Goal: Information Seeking & Learning: Learn about a topic

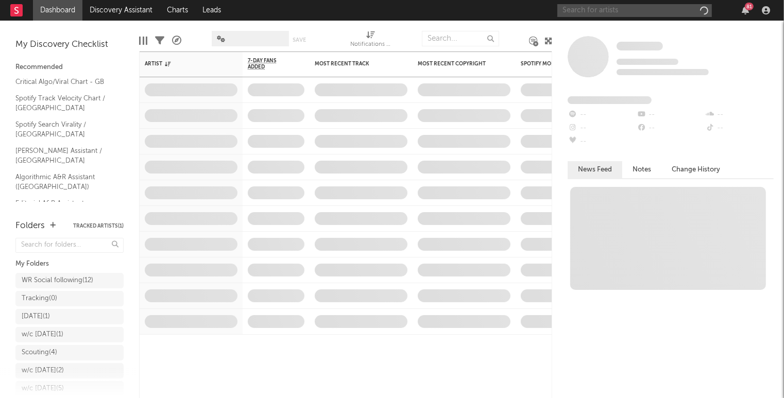
click at [608, 7] on input "text" at bounding box center [635, 10] width 155 height 13
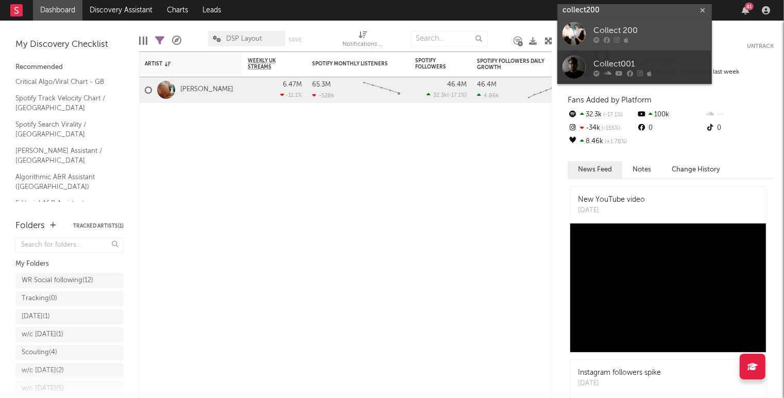
type input "collect200"
click at [577, 33] on div at bounding box center [574, 33] width 23 height 23
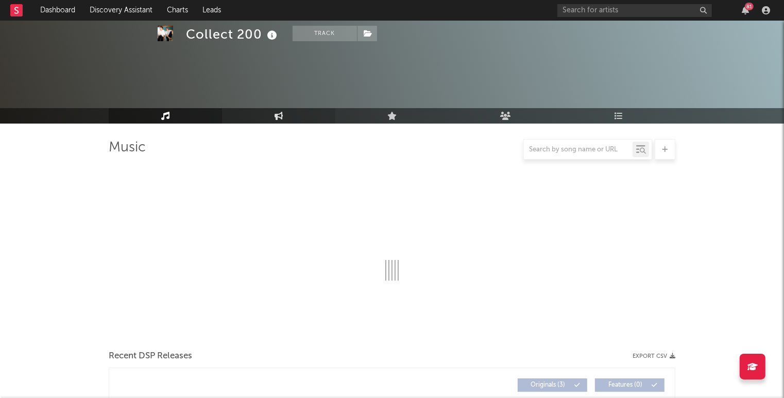
select select "1w"
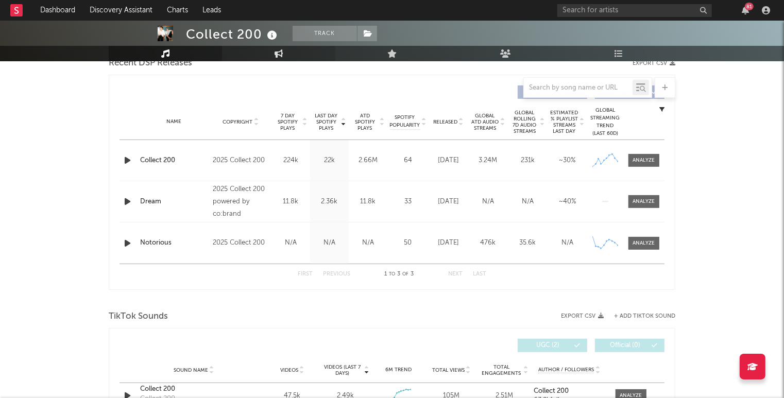
scroll to position [561, 0]
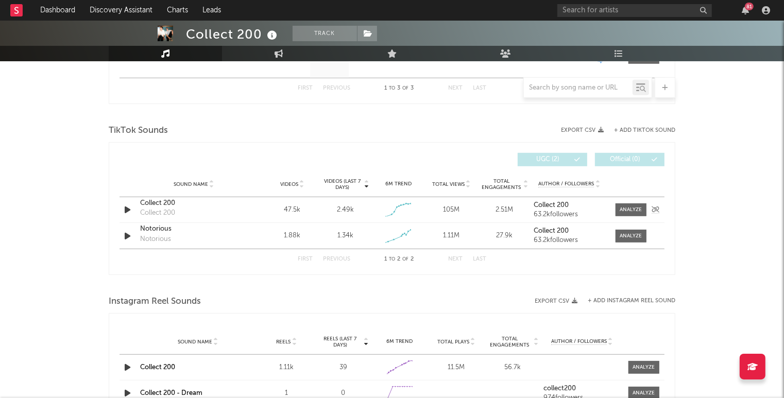
click at [148, 203] on div "Collect 200" at bounding box center [194, 203] width 108 height 10
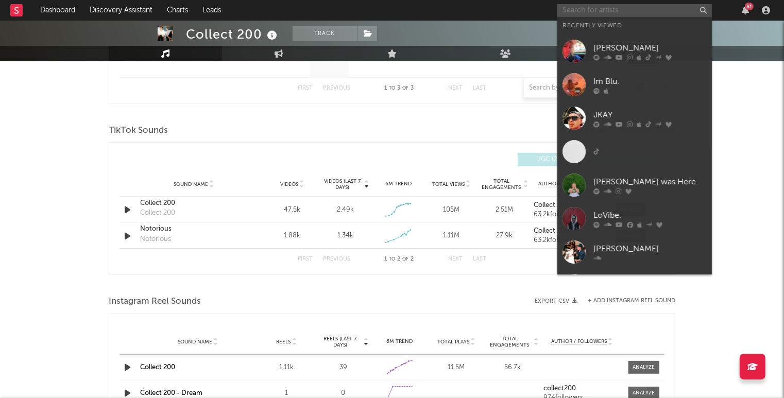
click at [577, 8] on input "text" at bounding box center [635, 10] width 155 height 13
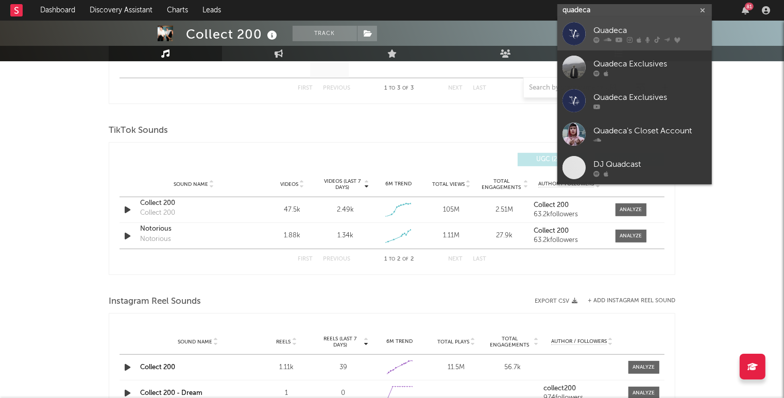
type input "quadeca"
click at [578, 42] on div at bounding box center [574, 33] width 23 height 23
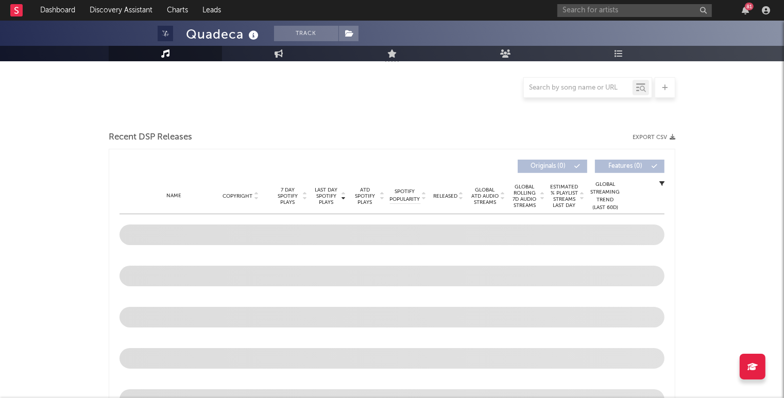
scroll to position [300, 0]
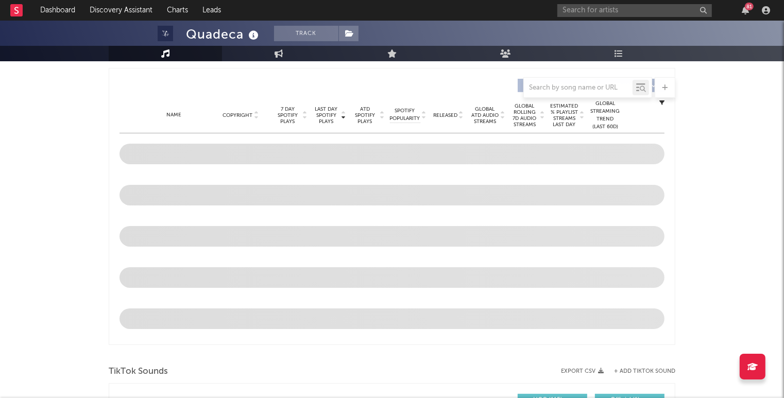
select select "6m"
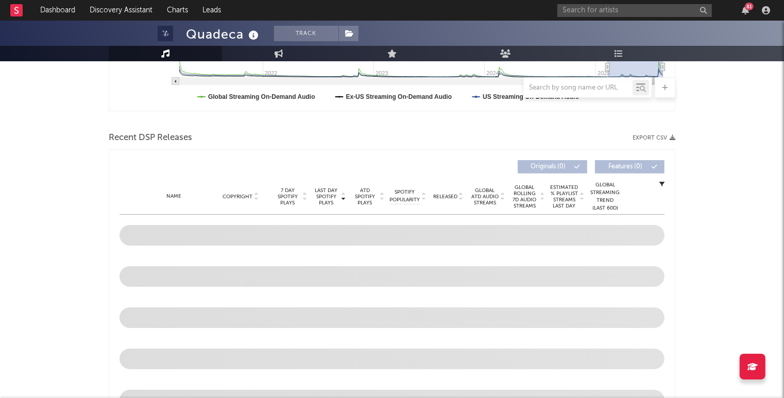
scroll to position [577, 0]
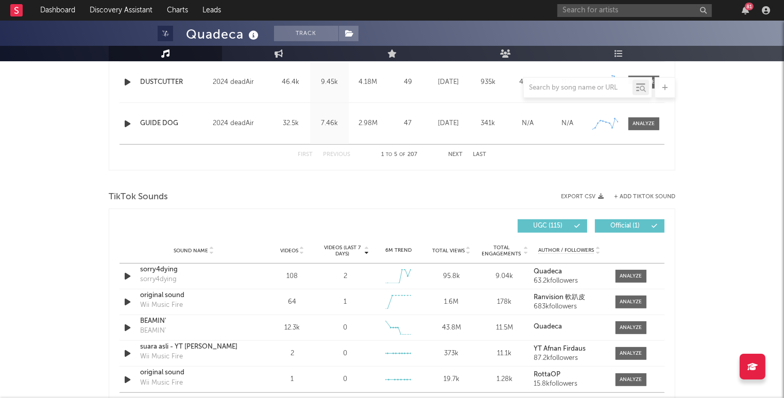
click at [292, 251] on span "Videos" at bounding box center [289, 251] width 18 height 6
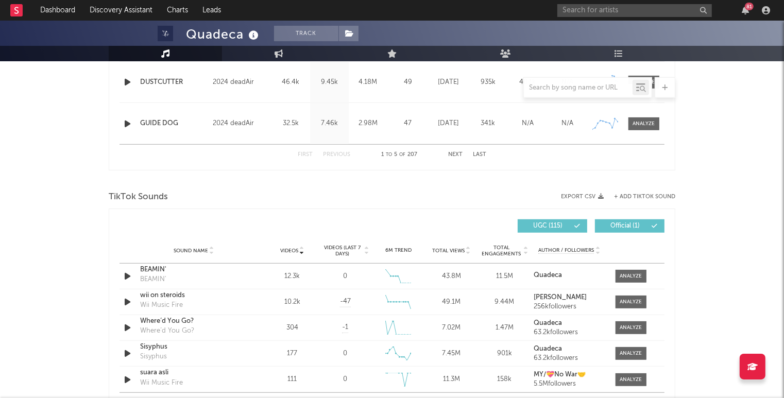
scroll to position [0, 0]
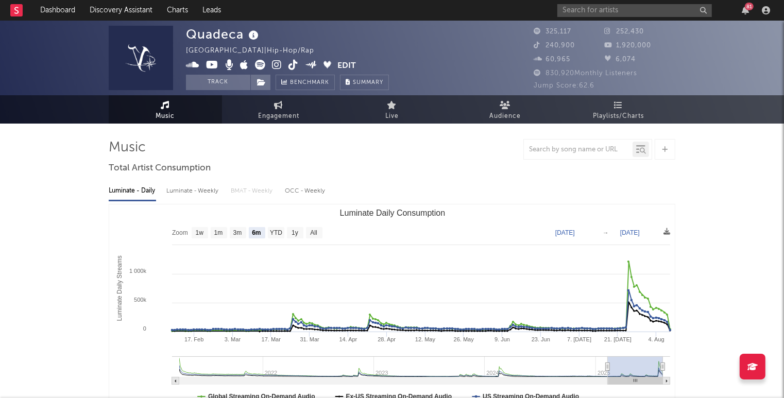
click at [298, 65] on span at bounding box center [262, 66] width 152 height 13
click at [294, 66] on icon at bounding box center [294, 65] width 10 height 10
click at [603, 7] on input "text" at bounding box center [635, 10] width 155 height 13
click at [588, 12] on input "nate band" at bounding box center [635, 10] width 155 height 13
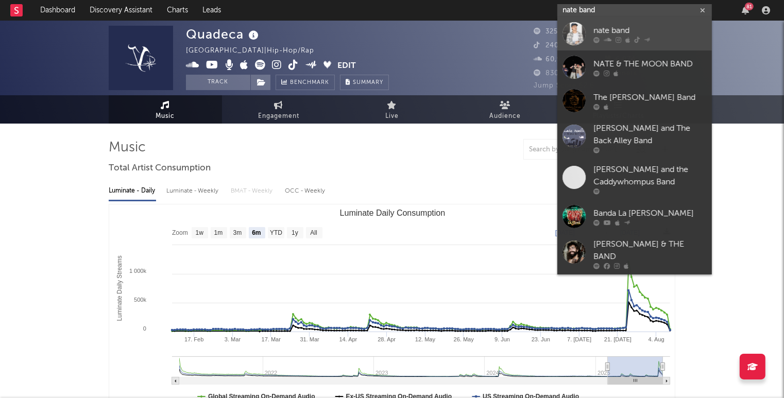
type input "nate band"
click at [588, 30] on link "nate band" at bounding box center [635, 33] width 155 height 33
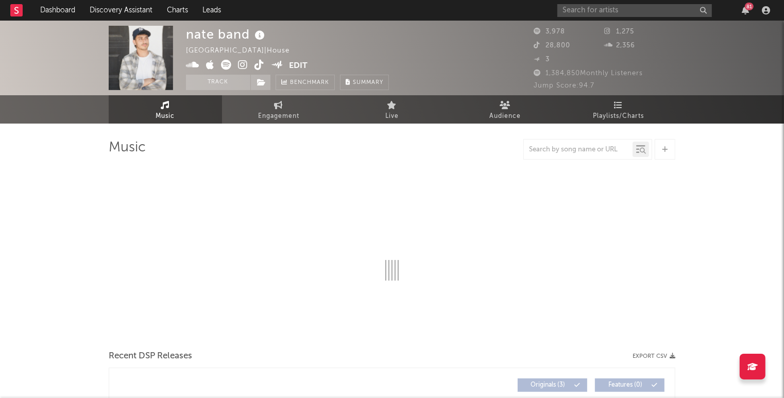
select select "1w"
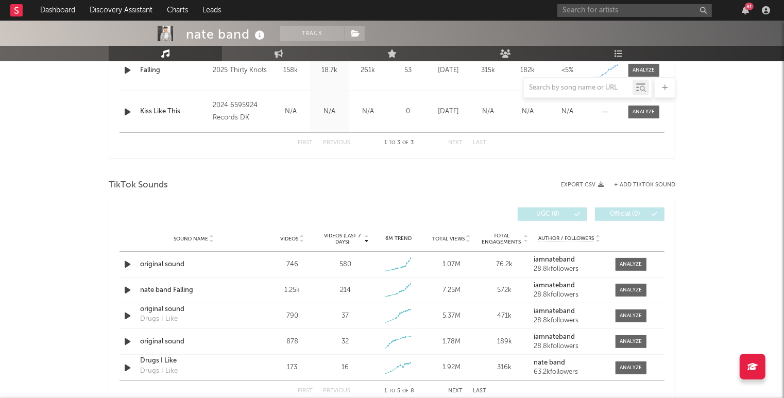
scroll to position [555, 0]
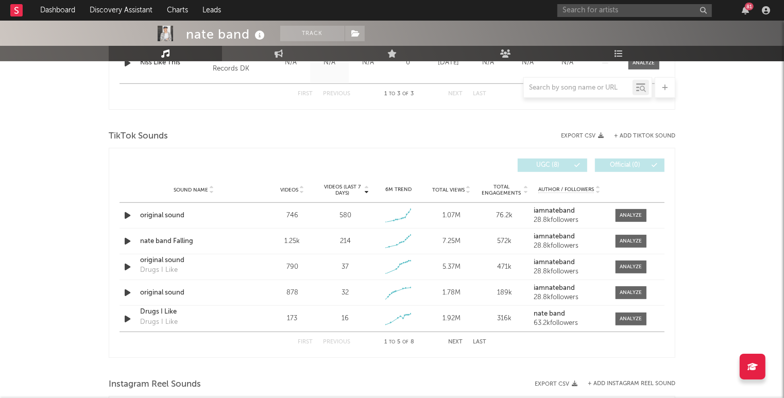
click at [282, 194] on div "Sound Name Videos Videos (last 7 days) Weekly Growth % 6M Trend Total Views Tot…" at bounding box center [392, 190] width 545 height 26
click at [286, 191] on span "Videos" at bounding box center [289, 190] width 18 height 6
click at [163, 215] on div "original sound" at bounding box center [194, 216] width 108 height 10
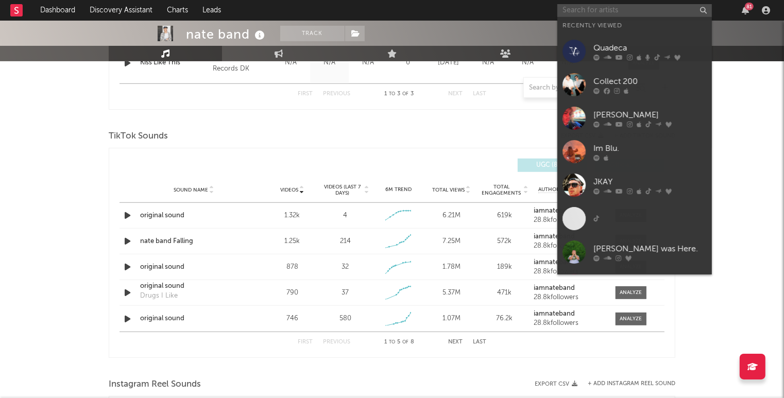
click at [587, 13] on input "text" at bounding box center [635, 10] width 155 height 13
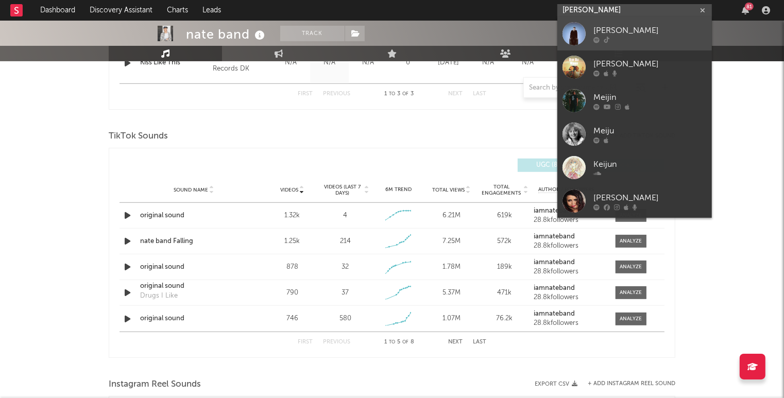
type input "mei jun"
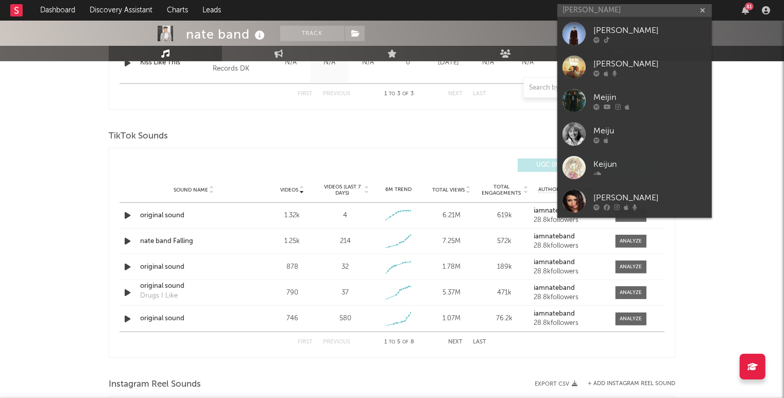
drag, startPoint x: 577, startPoint y: 29, endPoint x: 455, endPoint y: 6, distance: 124.4
click at [577, 29] on div at bounding box center [574, 33] width 23 height 23
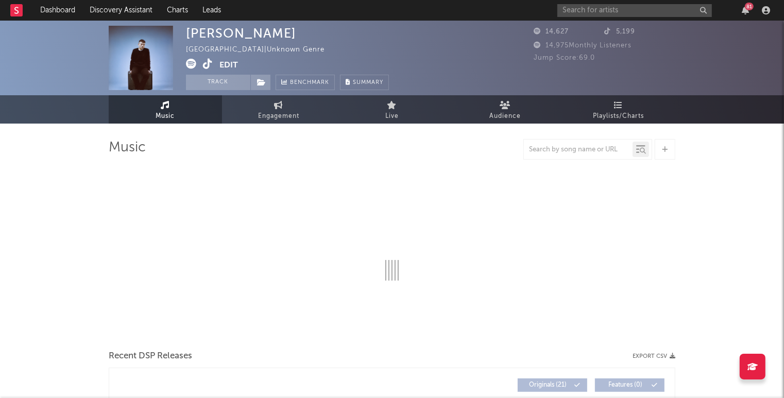
select select "6m"
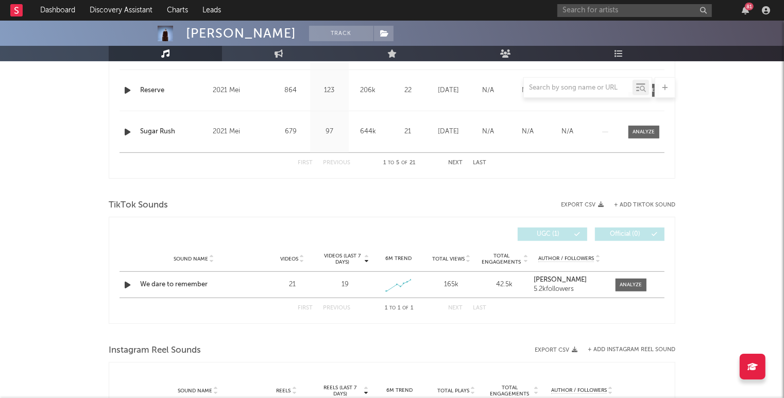
scroll to position [695, 0]
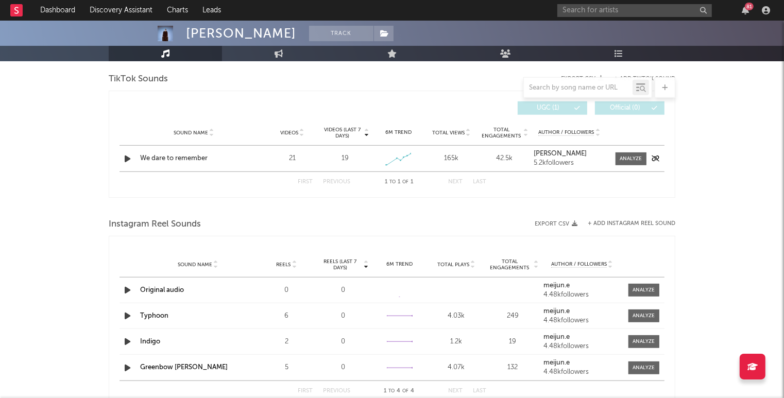
click at [177, 155] on div "We dare to remember" at bounding box center [194, 159] width 108 height 10
click at [47, 9] on link "Dashboard" at bounding box center [57, 10] width 49 height 21
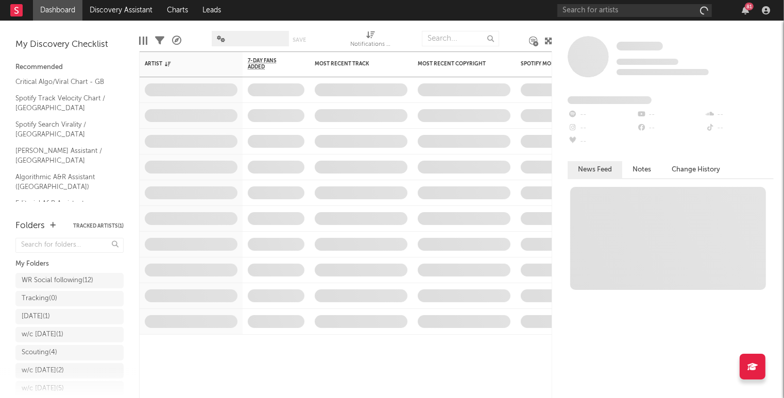
scroll to position [46, 0]
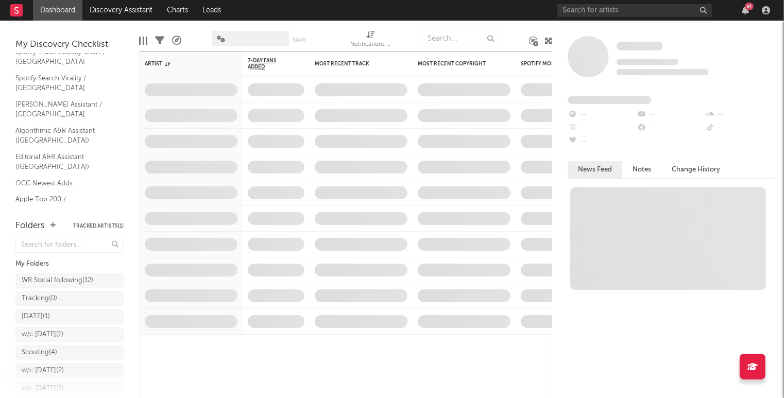
click at [44, 220] on link "Shazam Top 200 / GB" at bounding box center [64, 225] width 98 height 11
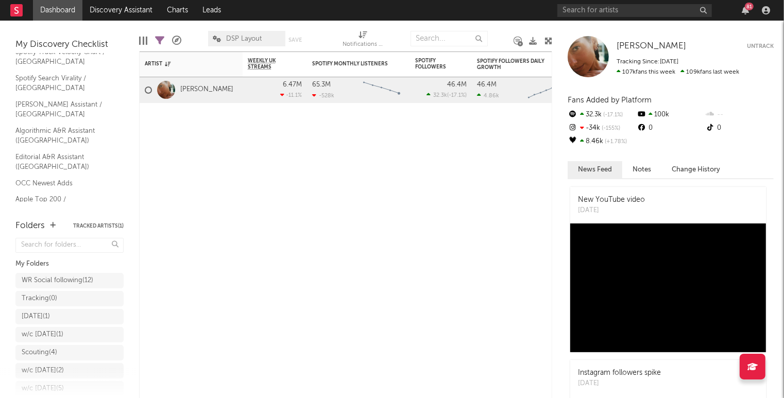
click at [57, 220] on link "Shazam Top 200 / GB" at bounding box center [64, 225] width 98 height 11
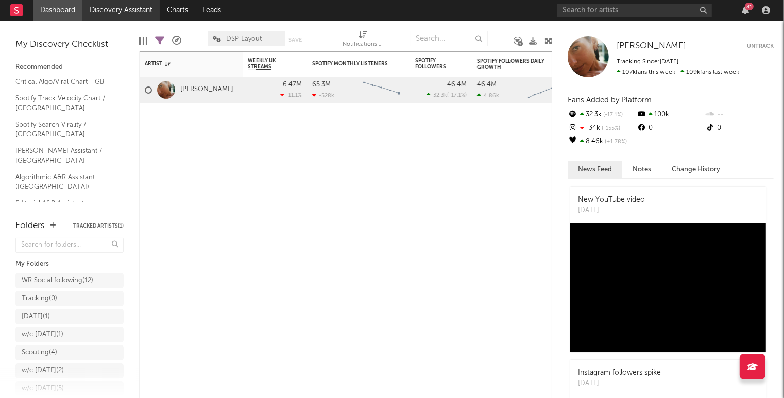
click at [129, 9] on link "Discovery Assistant" at bounding box center [120, 10] width 77 height 21
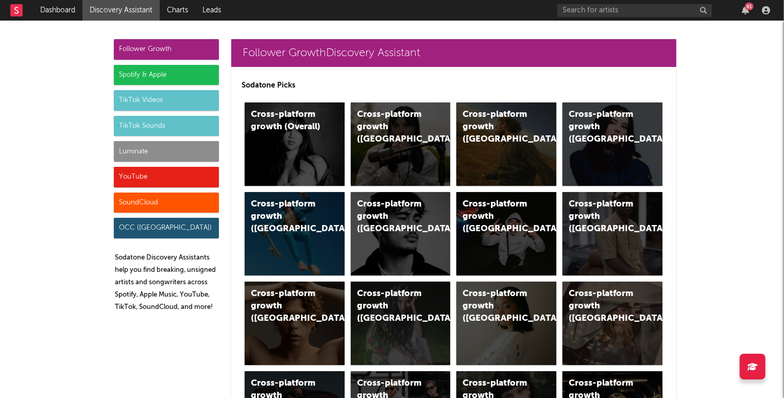
click at [161, 150] on div "Luminate" at bounding box center [166, 151] width 105 height 21
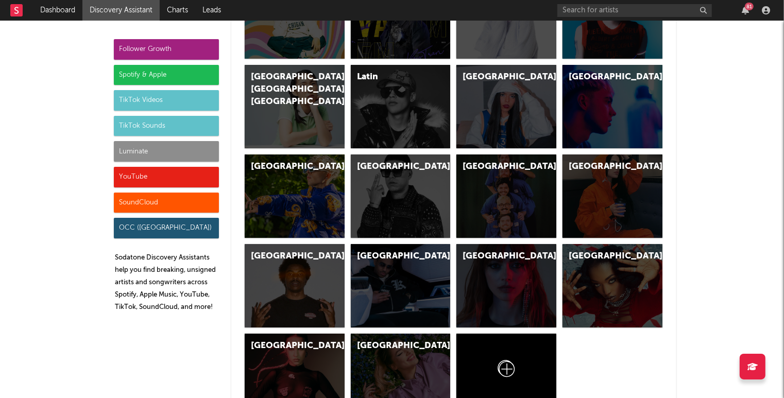
scroll to position [5273, 0]
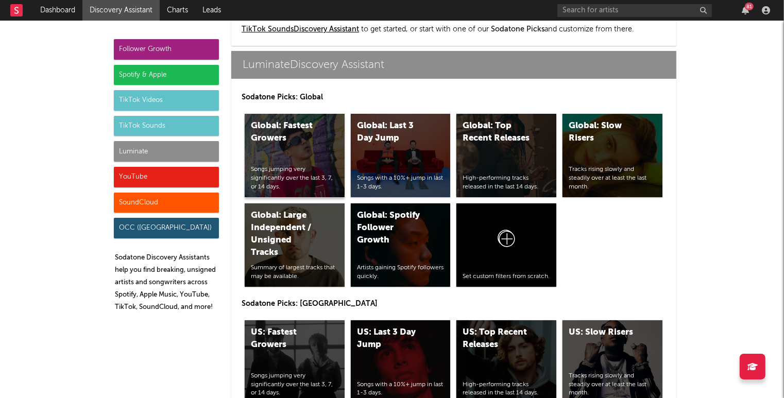
click at [315, 165] on div "Songs jumping very significantly over the last 3, 7, or 14 days." at bounding box center [295, 178] width 88 height 26
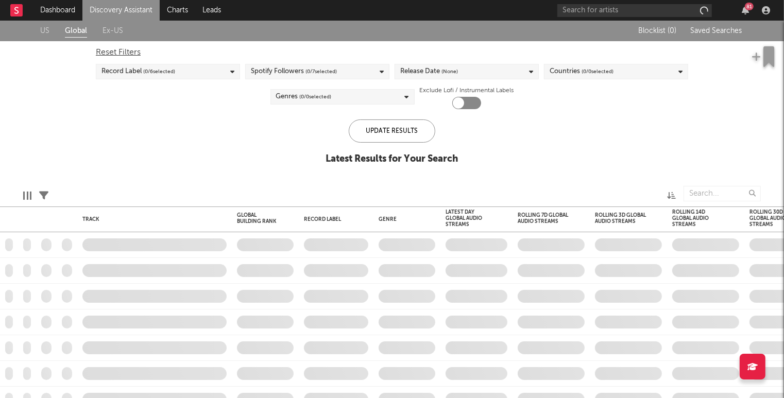
checkbox input "true"
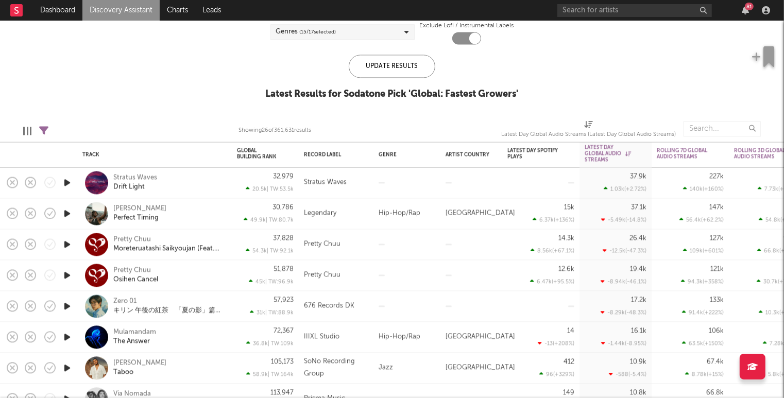
click at [47, 128] on icon at bounding box center [43, 130] width 9 height 9
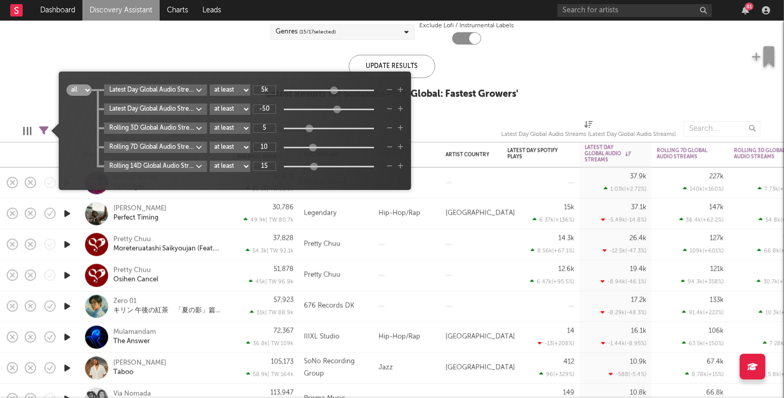
click at [245, 129] on select "at least at most between" at bounding box center [230, 128] width 41 height 11
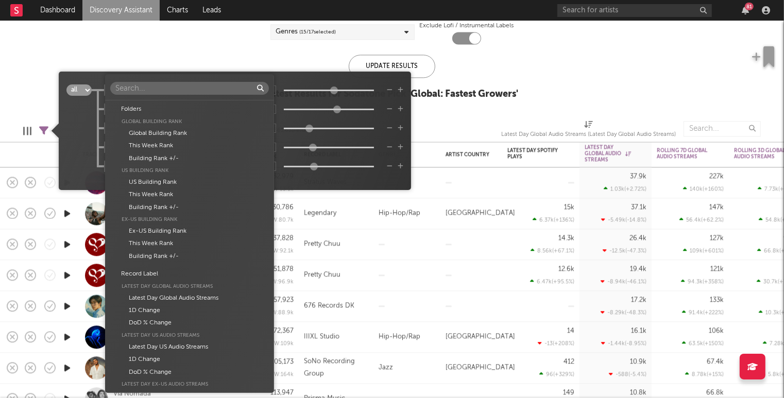
click at [200, 129] on body "Dashboard Discovery Assistant Charts Leads 81 Notifications Settings Mark all a…" at bounding box center [392, 199] width 784 height 398
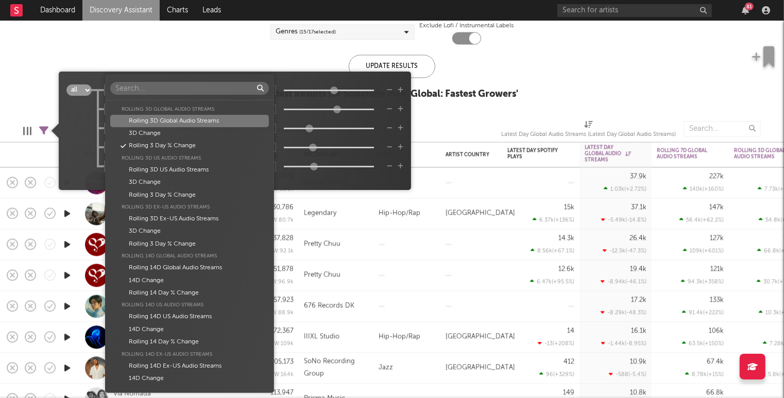
click at [259, 76] on div "Folders Global Building Rank Global Building Rank This Week Rank Building Rank …" at bounding box center [189, 233] width 169 height 318
click at [298, 75] on div "Folders Global Building Rank Global Building Rank This Week Rank Building Rank …" at bounding box center [392, 199] width 784 height 398
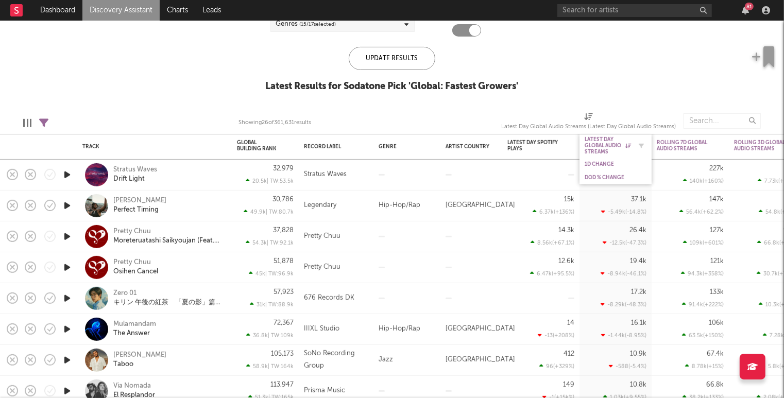
click at [592, 145] on div "Latest Day Global Audio Streams" at bounding box center [608, 146] width 46 height 19
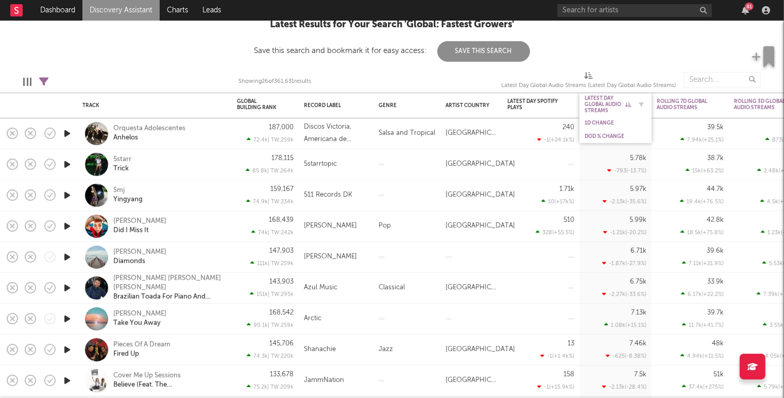
click at [595, 105] on div "Latest Day Global Audio Streams" at bounding box center [608, 104] width 46 height 19
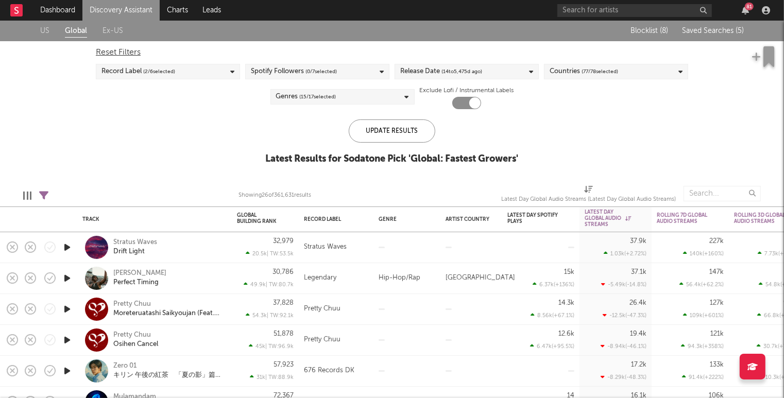
click at [112, 11] on link "Discovery Assistant" at bounding box center [120, 10] width 77 height 21
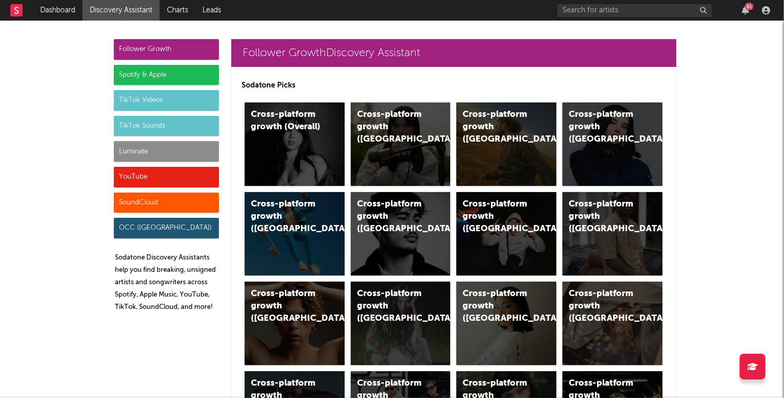
click at [139, 145] on div "Luminate" at bounding box center [166, 151] width 105 height 21
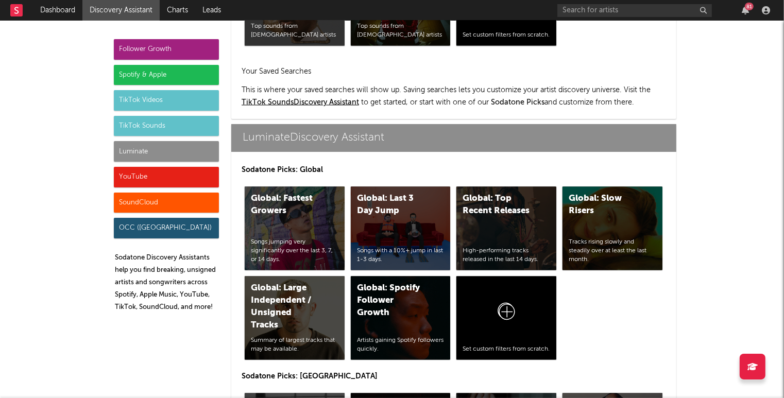
scroll to position [5273, 0]
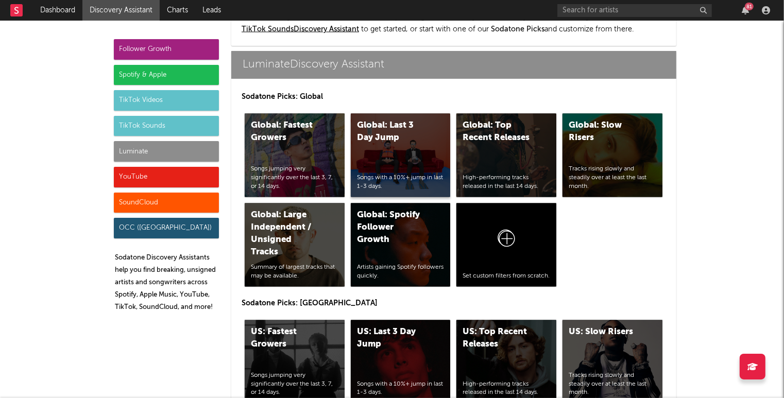
click at [368, 140] on div "Global: Last 3 Day Jump Songs with a 10%+ jump in last 1-3 days." at bounding box center [401, 155] width 100 height 83
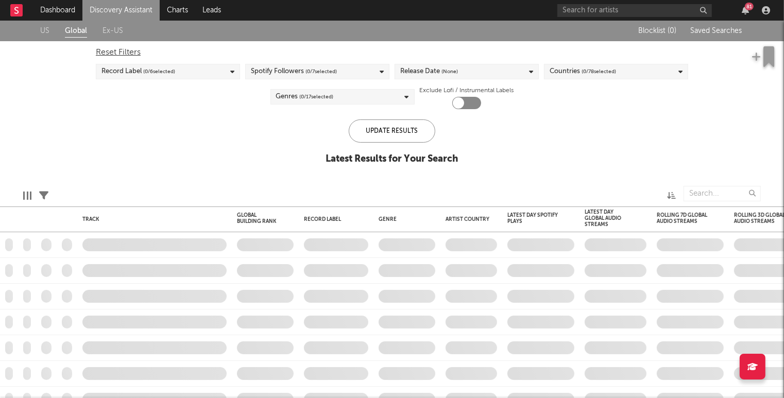
checkbox input "true"
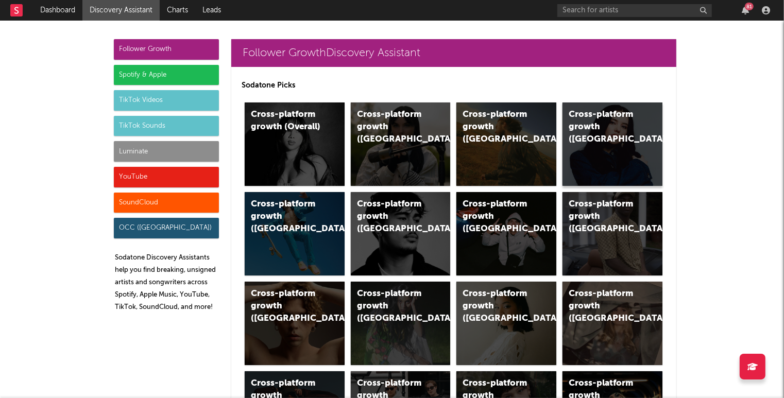
click at [597, 171] on div "Cross-platform growth (Canada)" at bounding box center [613, 144] width 100 height 83
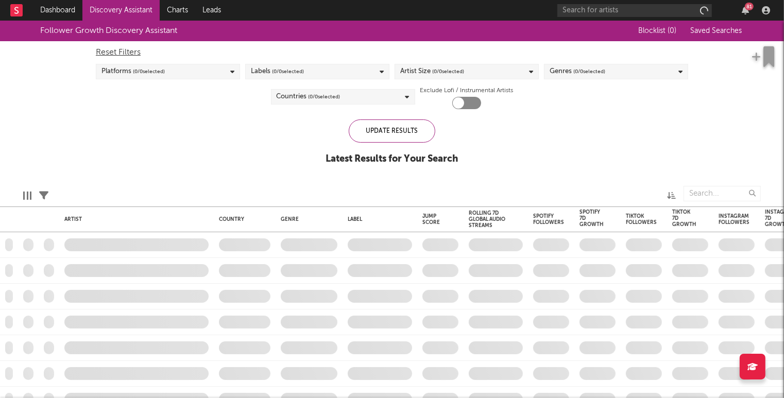
checkbox input "true"
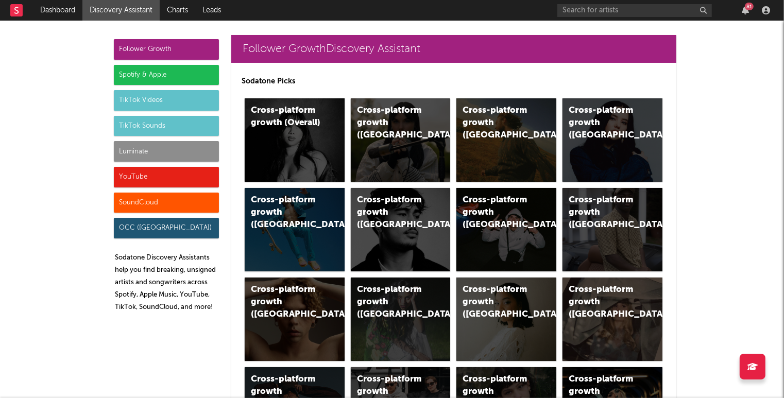
click at [182, 150] on div "Luminate" at bounding box center [166, 151] width 105 height 21
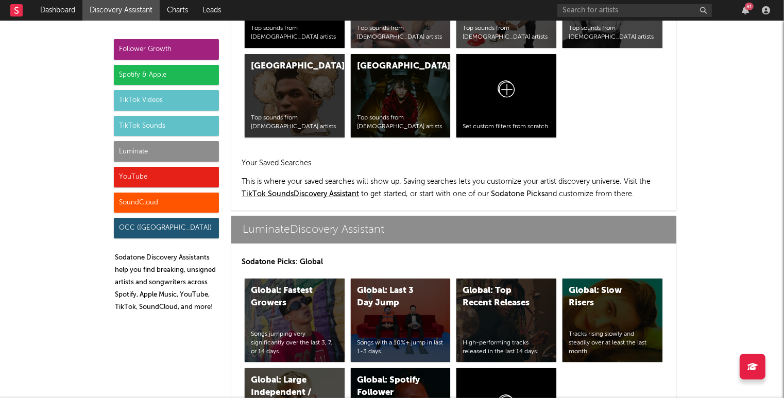
scroll to position [5273, 0]
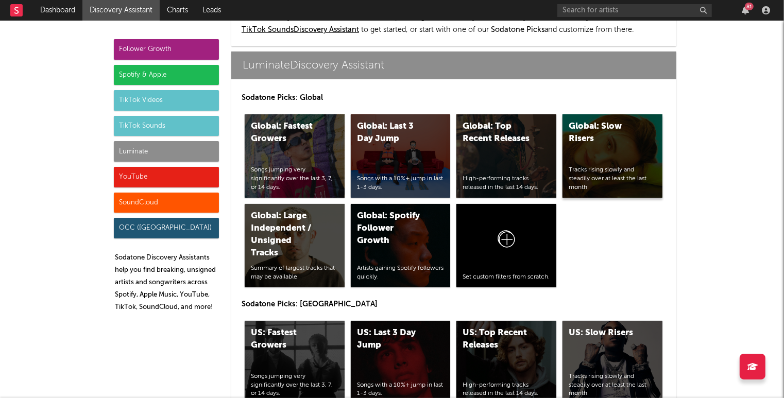
click at [602, 143] on div "Global: Slow Risers Tracks rising slowly and steadily over at least the last mo…" at bounding box center [613, 155] width 100 height 83
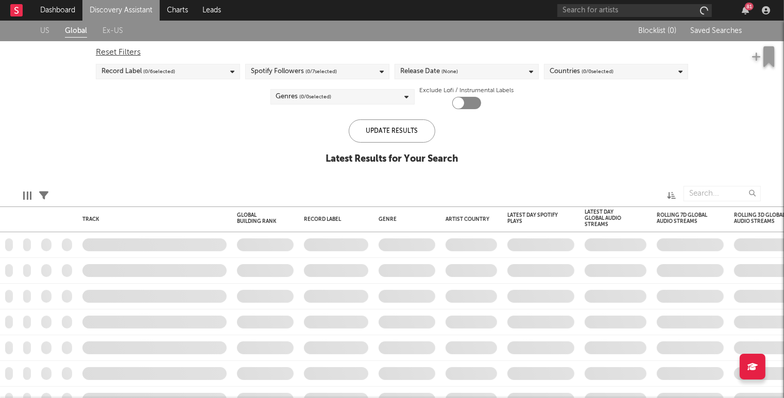
checkbox input "true"
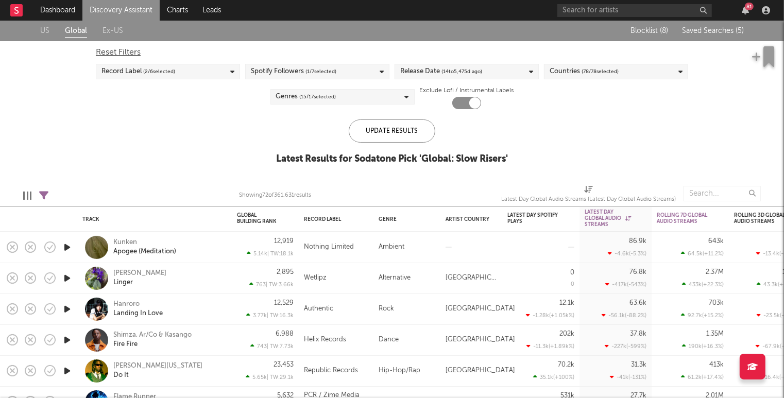
click at [434, 118] on div "US Global Ex-US Blocklist ( 8 ) Saved Searches ( 5 ) Reset Filters Record Label…" at bounding box center [392, 98] width 784 height 155
click at [157, 125] on div "US Global Ex-US Blocklist ( 8 ) Saved Searches ( 5 ) Reset Filters Record Label…" at bounding box center [392, 98] width 784 height 155
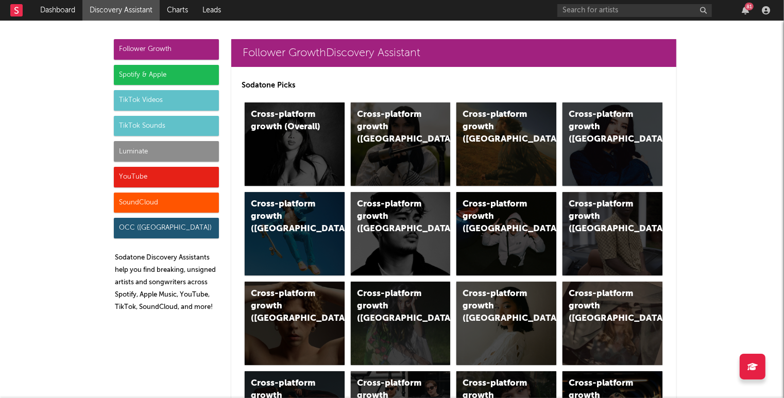
click at [148, 149] on div "Luminate" at bounding box center [166, 151] width 105 height 21
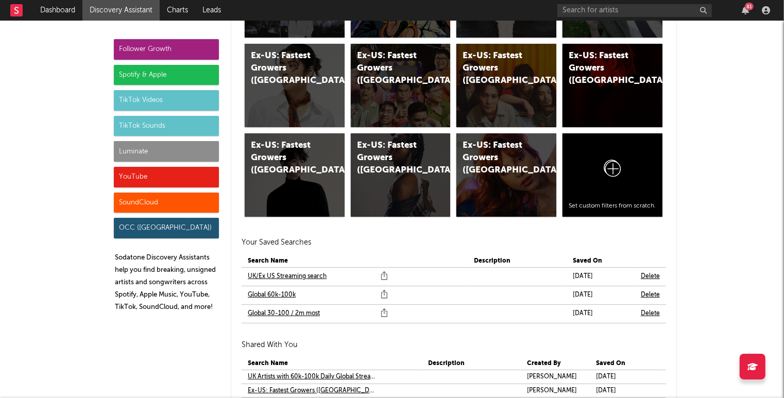
scroll to position [6448, 0]
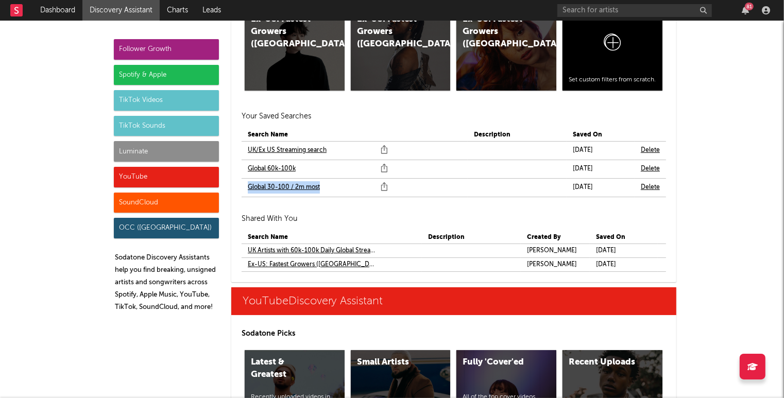
click at [263, 163] on link "Global 60k-100k" at bounding box center [272, 169] width 48 height 12
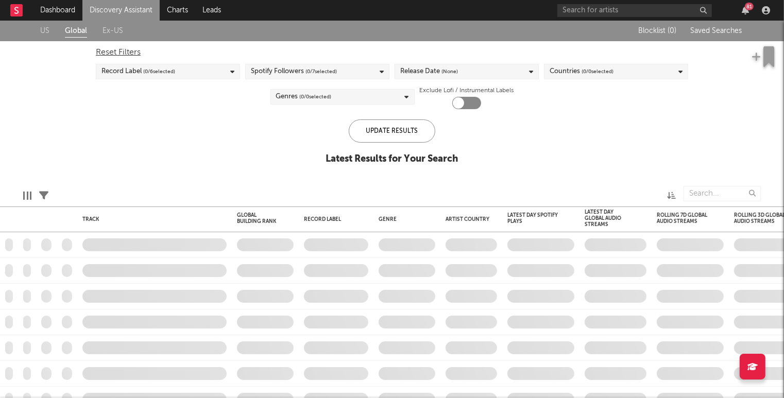
checkbox input "true"
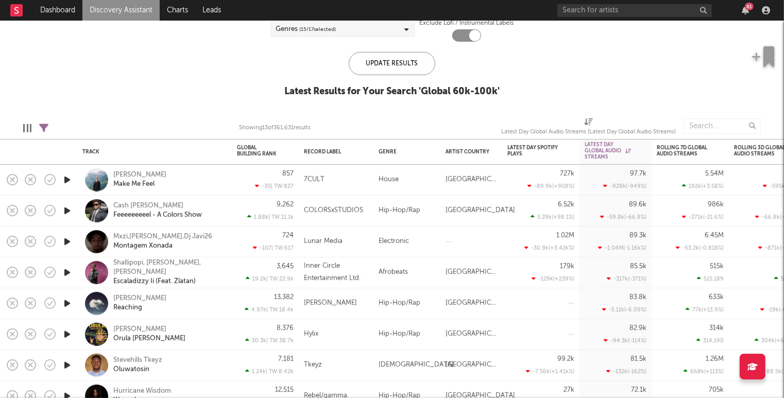
select select "between"
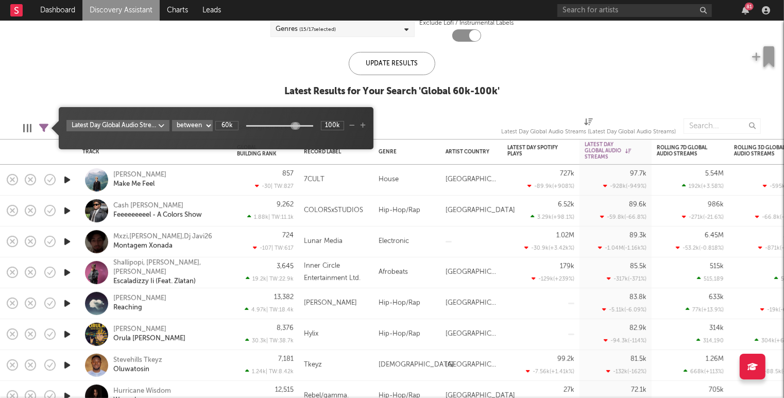
click at [46, 124] on icon at bounding box center [43, 128] width 9 height 9
type input "538k"
drag, startPoint x: 297, startPoint y: 127, endPoint x: 304, endPoint y: 127, distance: 7.2
click at [304, 127] on div at bounding box center [304, 126] width 8 height 8
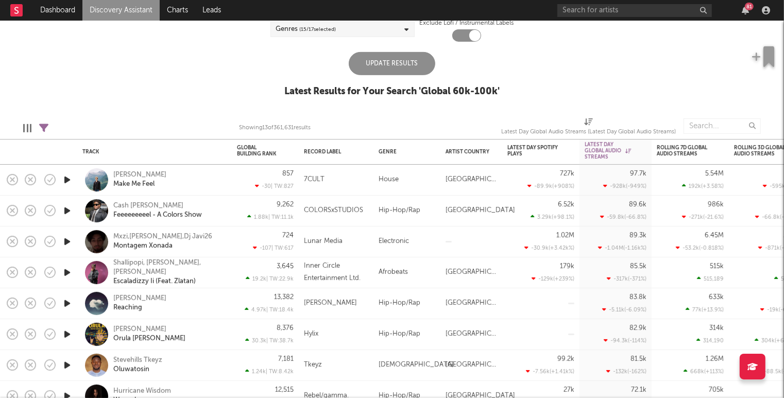
click at [385, 74] on div "Update Results" at bounding box center [392, 63] width 87 height 23
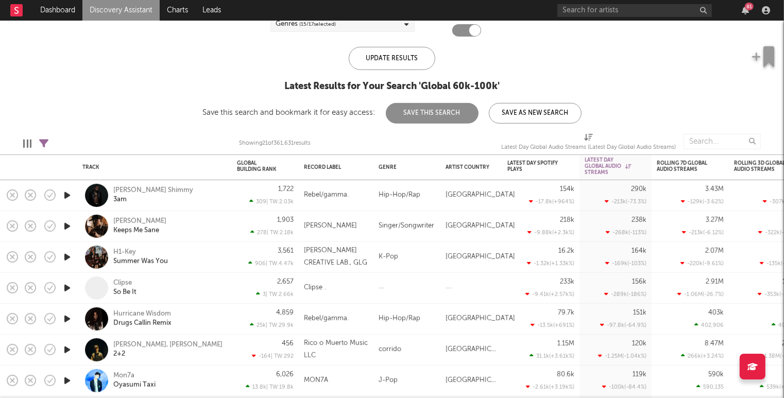
click at [63, 228] on icon "button" at bounding box center [67, 226] width 11 height 13
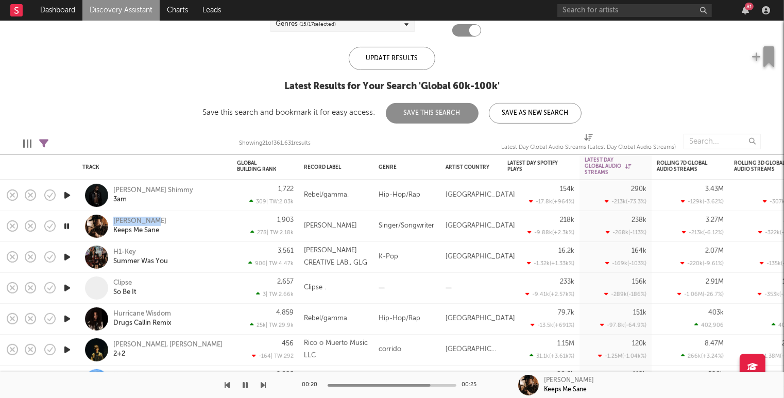
click at [66, 227] on icon "button" at bounding box center [67, 226] width 10 height 13
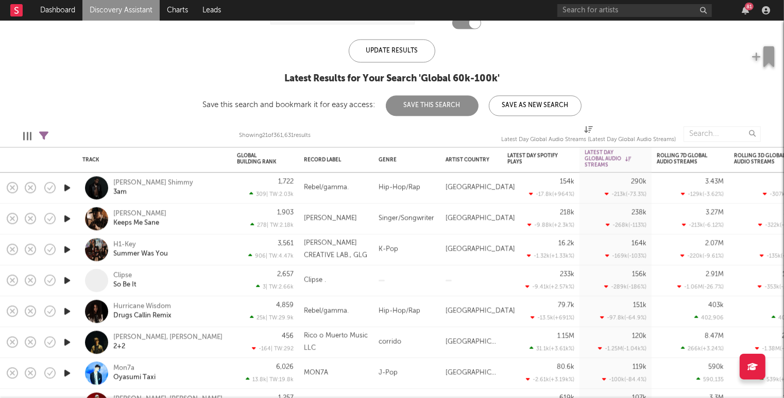
click at [65, 280] on div at bounding box center [67, 280] width 21 height 31
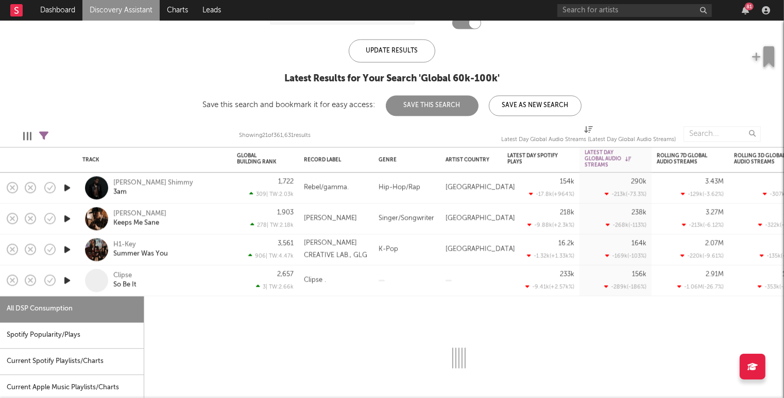
click at [62, 281] on icon "button" at bounding box center [67, 280] width 11 height 13
select select "1w"
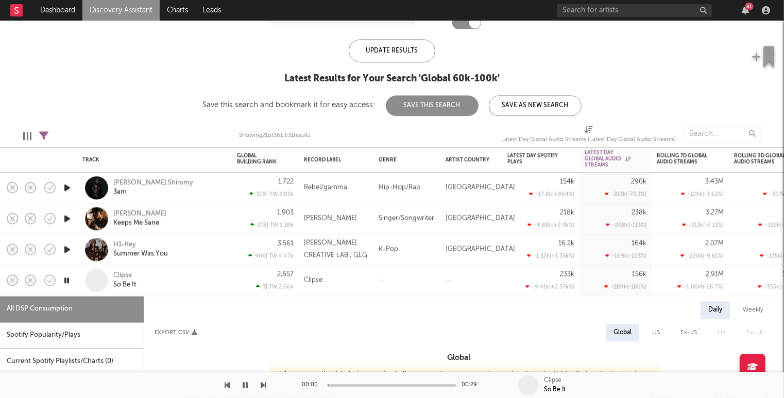
click at [397, 287] on div at bounding box center [407, 280] width 67 height 31
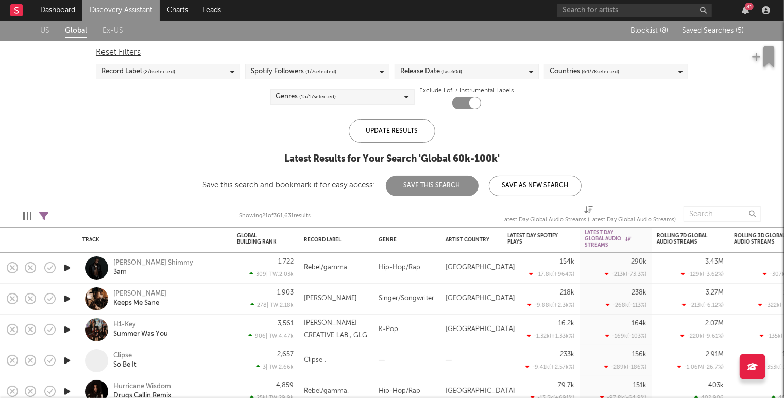
click at [303, 73] on div "Spotify Followers ( 1 / 7 selected)" at bounding box center [294, 71] width 86 height 12
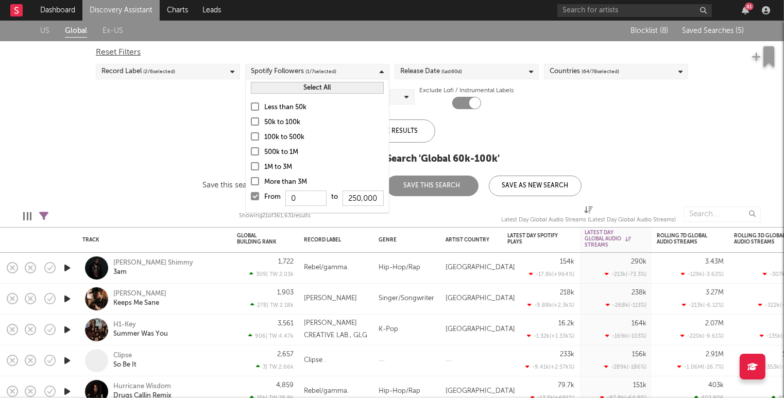
click at [303, 71] on div "Spotify Followers ( 1 / 7 selected)" at bounding box center [294, 71] width 86 height 12
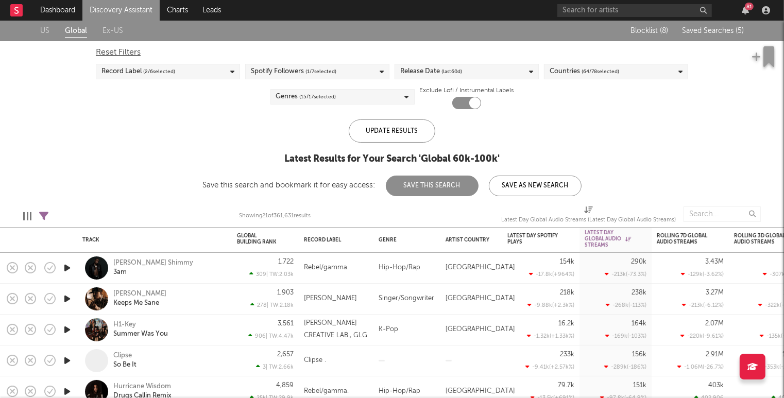
click at [178, 72] on div "Record Label ( 2 / 6 selected)" at bounding box center [168, 71] width 144 height 15
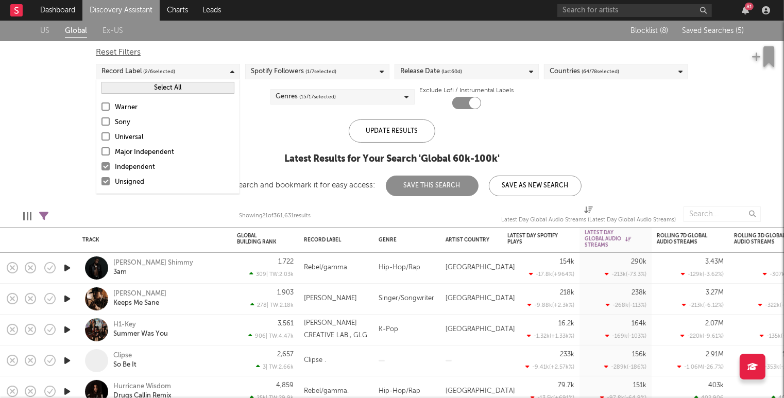
click at [101, 150] on div "Warner Sony Universal Major Independent Independent Unsigned" at bounding box center [167, 144] width 143 height 97
click at [113, 152] on label "Major Independent" at bounding box center [168, 152] width 133 height 12
click at [102, 152] on input "Major Independent" at bounding box center [102, 152] width 0 height 12
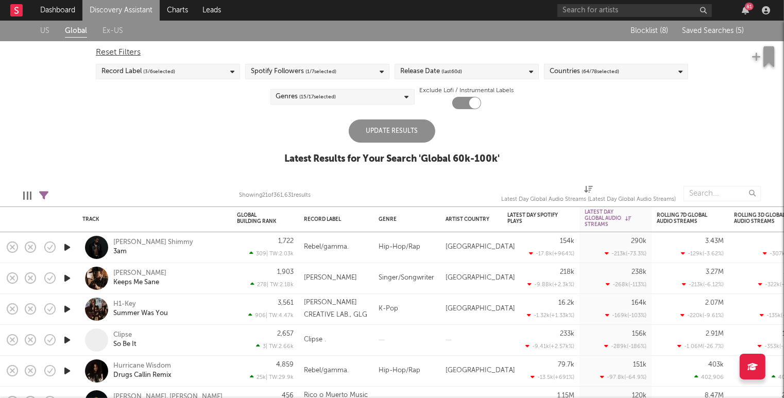
click at [610, 62] on div "Reset Filters Record Label ( 3 / 6 selected) Spotify Followers ( 1 / 7 selected…" at bounding box center [392, 75] width 603 height 68
click at [610, 71] on span "( 64 / 78 selected)" at bounding box center [601, 71] width 38 height 12
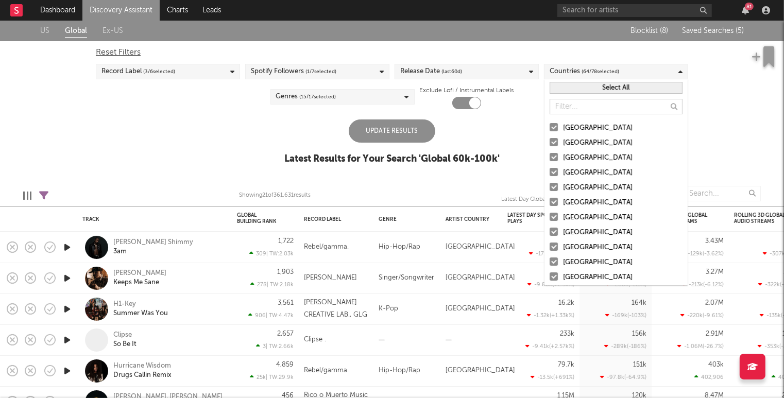
click at [588, 89] on button "Select All" at bounding box center [616, 88] width 133 height 12
click at [445, 127] on div "Update Results Latest Results for Your Search ' Global 60k-100k '" at bounding box center [391, 148] width 215 height 56
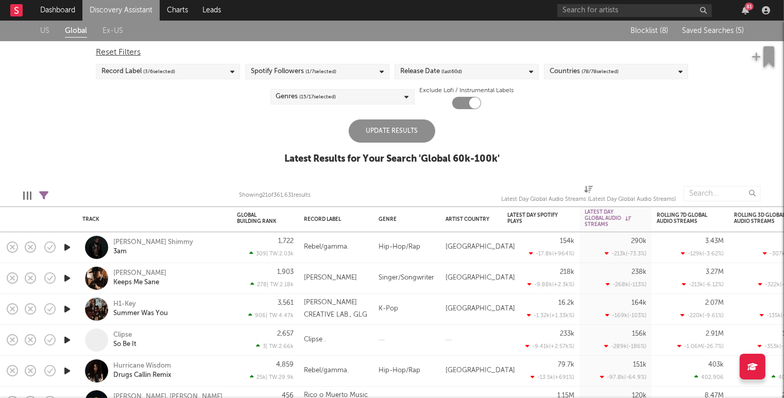
click at [394, 127] on div "Update Results" at bounding box center [392, 131] width 87 height 23
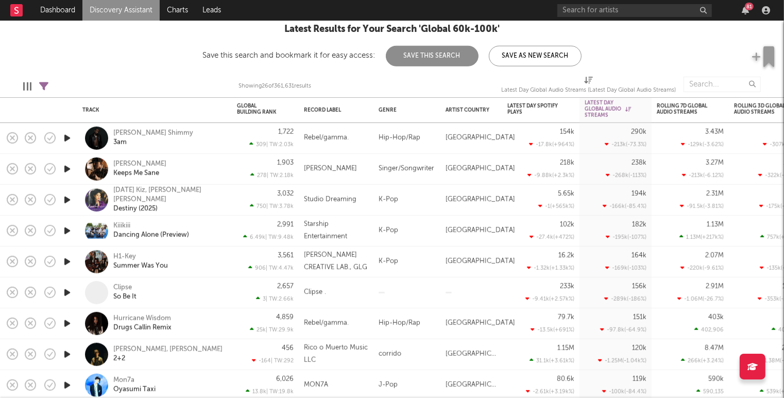
click at [65, 232] on icon "button" at bounding box center [67, 231] width 11 height 13
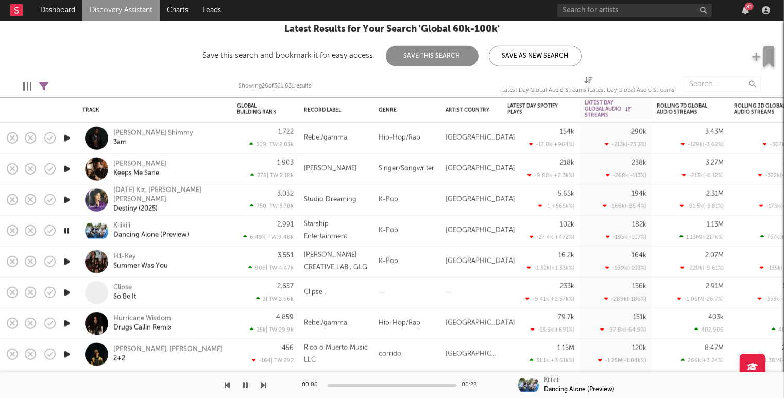
click at [65, 232] on icon "button" at bounding box center [67, 231] width 10 height 13
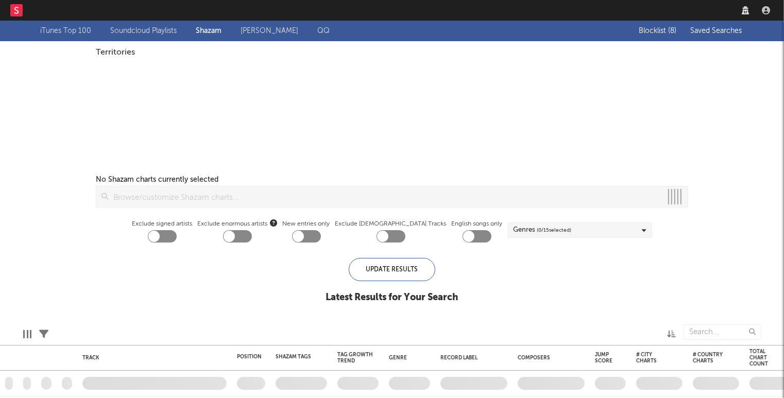
checkbox input "true"
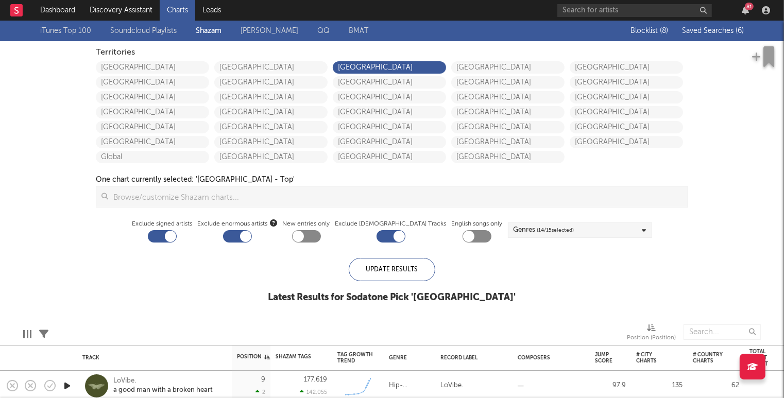
click at [704, 22] on div "Blocklist ( 8 ) Saved Searches ( 6 )" at bounding box center [679, 31] width 129 height 21
click at [701, 31] on span "Saved Searches ( 6 )" at bounding box center [713, 30] width 62 height 7
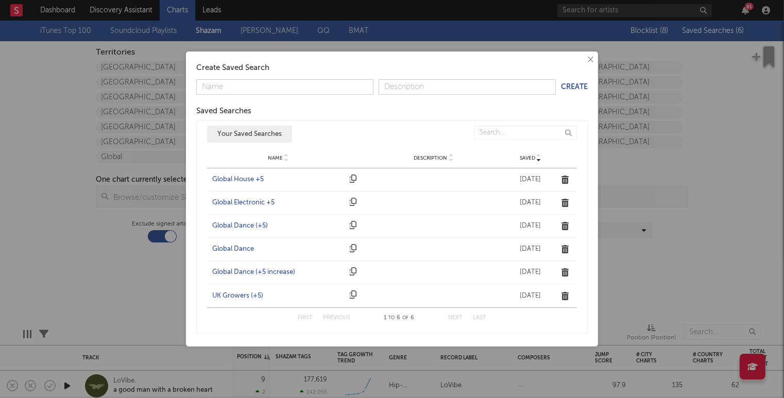
click at [241, 297] on div "UK Growers (+5)" at bounding box center [278, 296] width 132 height 10
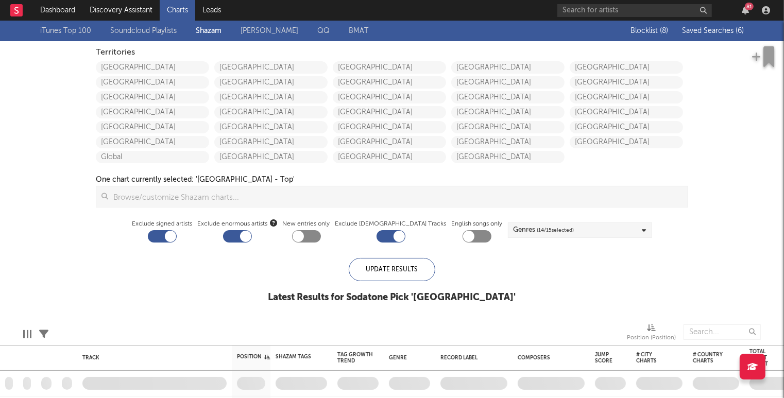
click at [26, 208] on div "iTunes Top 100 Soundcloud Playlists Shazam Warner Chappell QQ BMAT Blocklist ( …" at bounding box center [392, 168] width 784 height 294
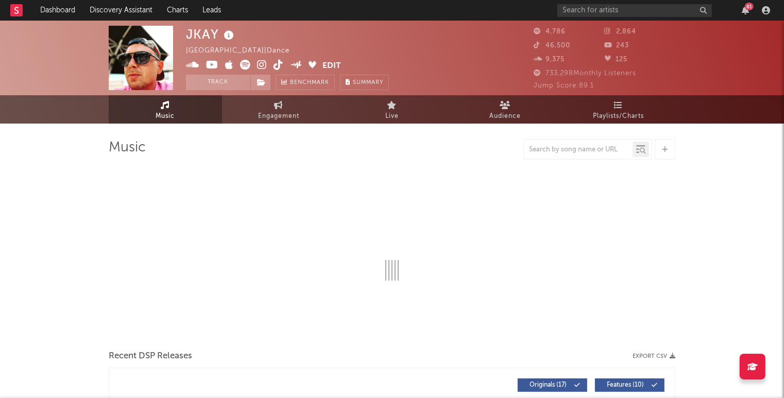
select select "6m"
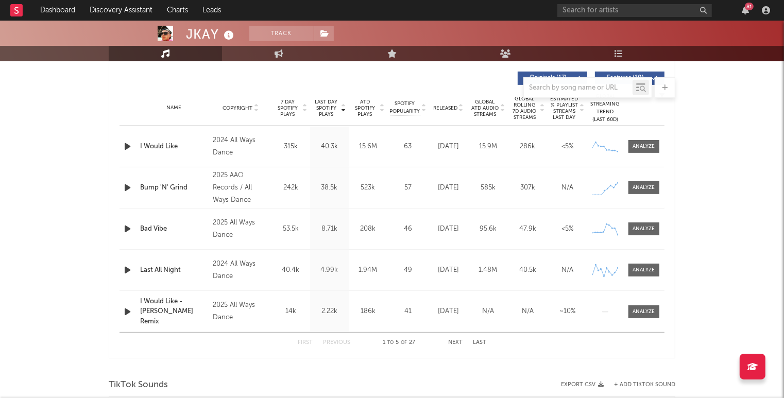
scroll to position [387, 0]
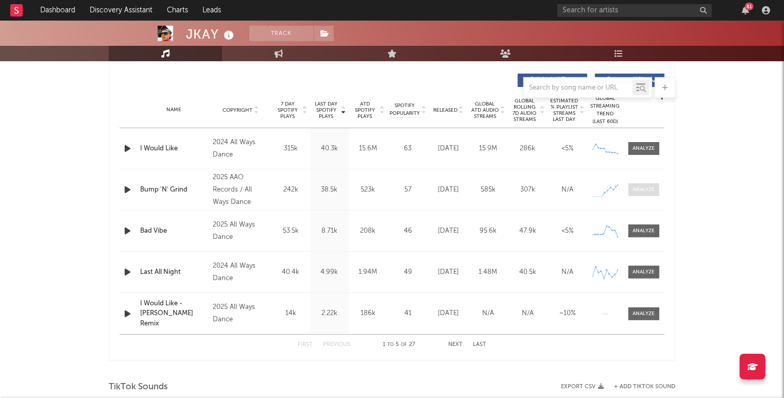
click at [647, 188] on div at bounding box center [644, 190] width 22 height 8
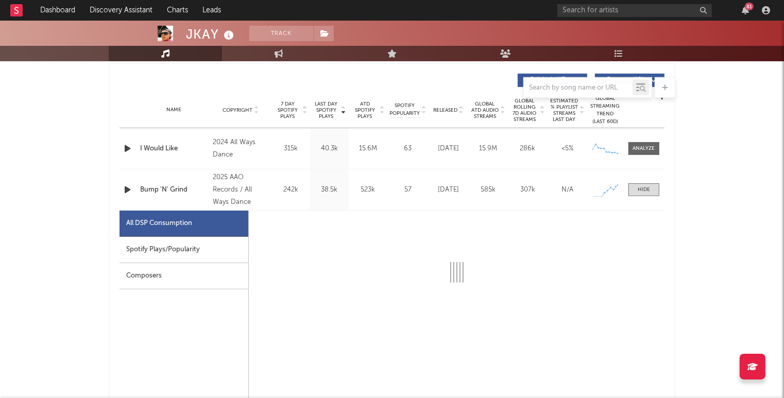
scroll to position [391, 0]
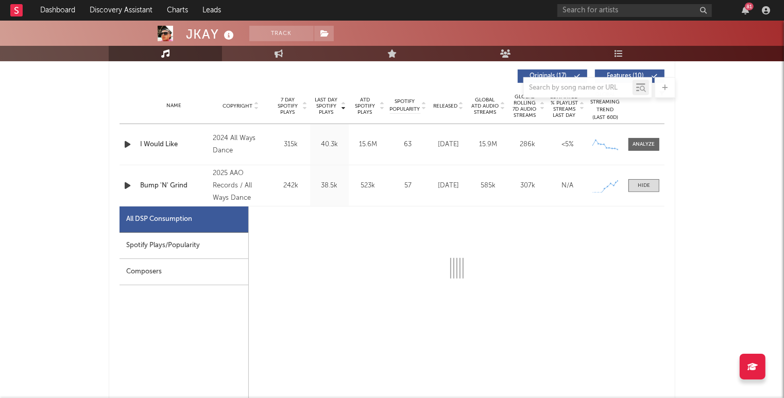
select select "1w"
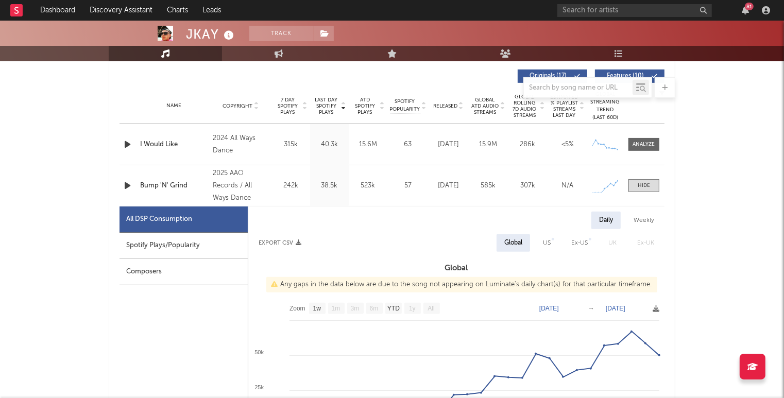
click at [211, 237] on div "Spotify Plays/Popularity" at bounding box center [184, 246] width 128 height 26
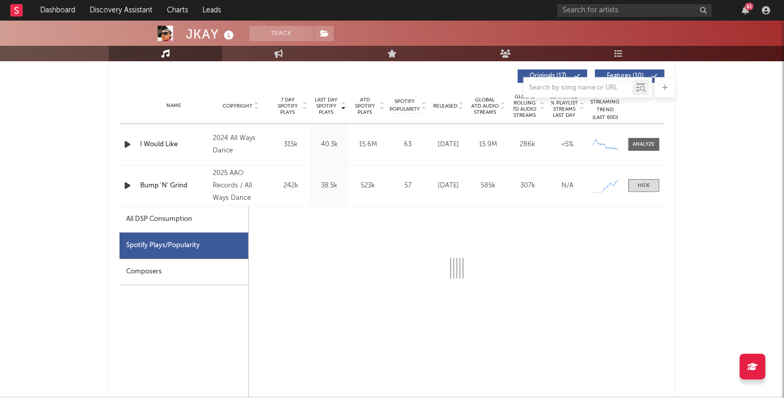
select select "1w"
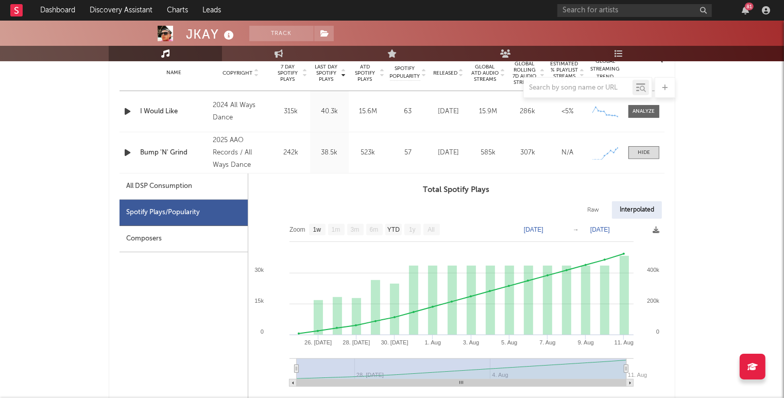
scroll to position [0, 0]
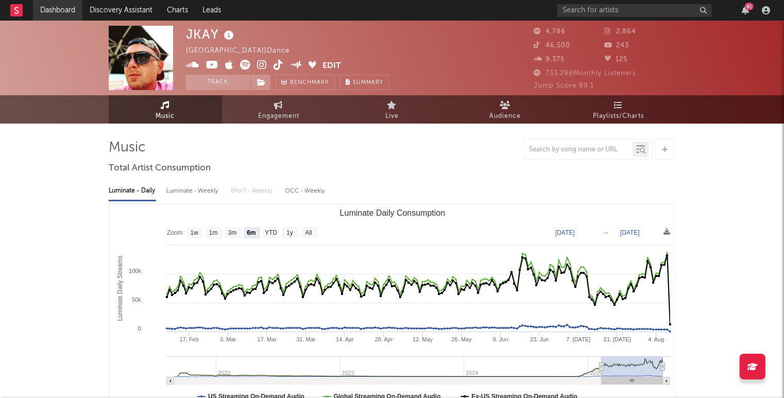
click at [55, 11] on link "Dashboard" at bounding box center [57, 10] width 49 height 21
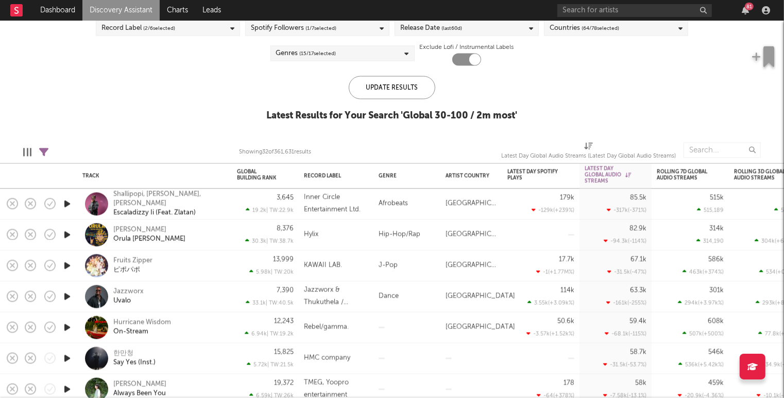
click at [65, 236] on icon "button" at bounding box center [67, 235] width 11 height 13
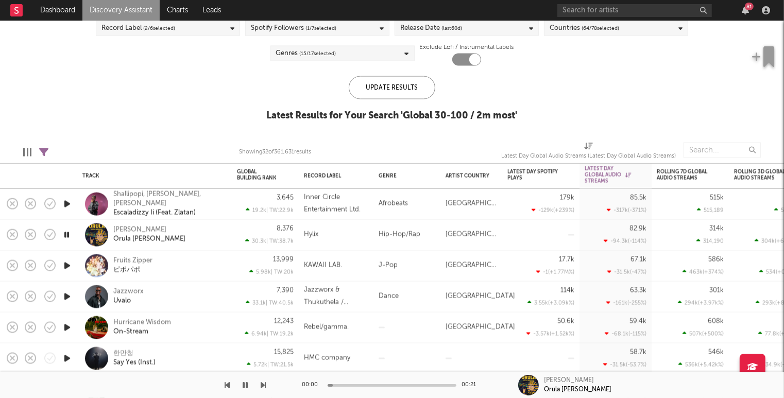
click at [65, 236] on icon "button" at bounding box center [67, 235] width 10 height 13
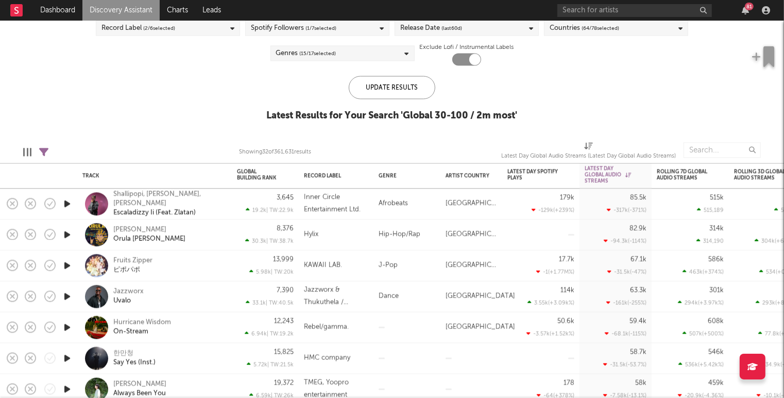
click at [66, 196] on div at bounding box center [67, 204] width 21 height 31
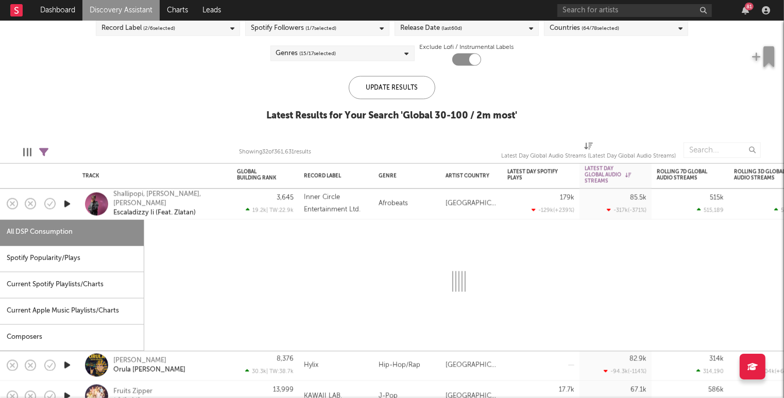
click at [66, 197] on div at bounding box center [67, 204] width 21 height 31
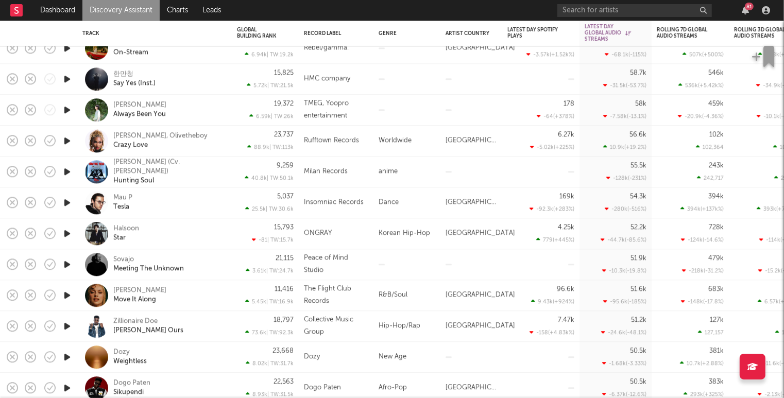
click at [69, 358] on icon "button" at bounding box center [67, 357] width 11 height 13
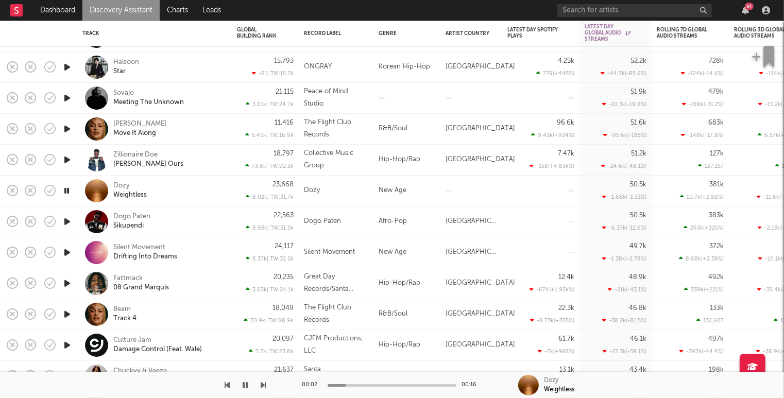
click at [64, 191] on icon "button" at bounding box center [67, 190] width 10 height 13
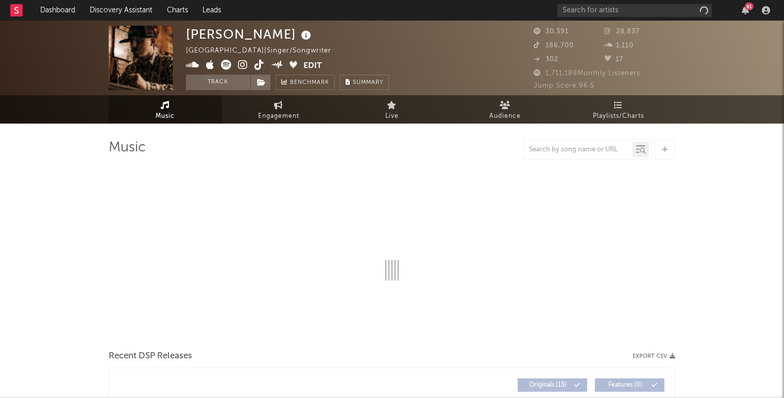
select select "6m"
